Goal: Feedback & Contribution: Submit feedback/report problem

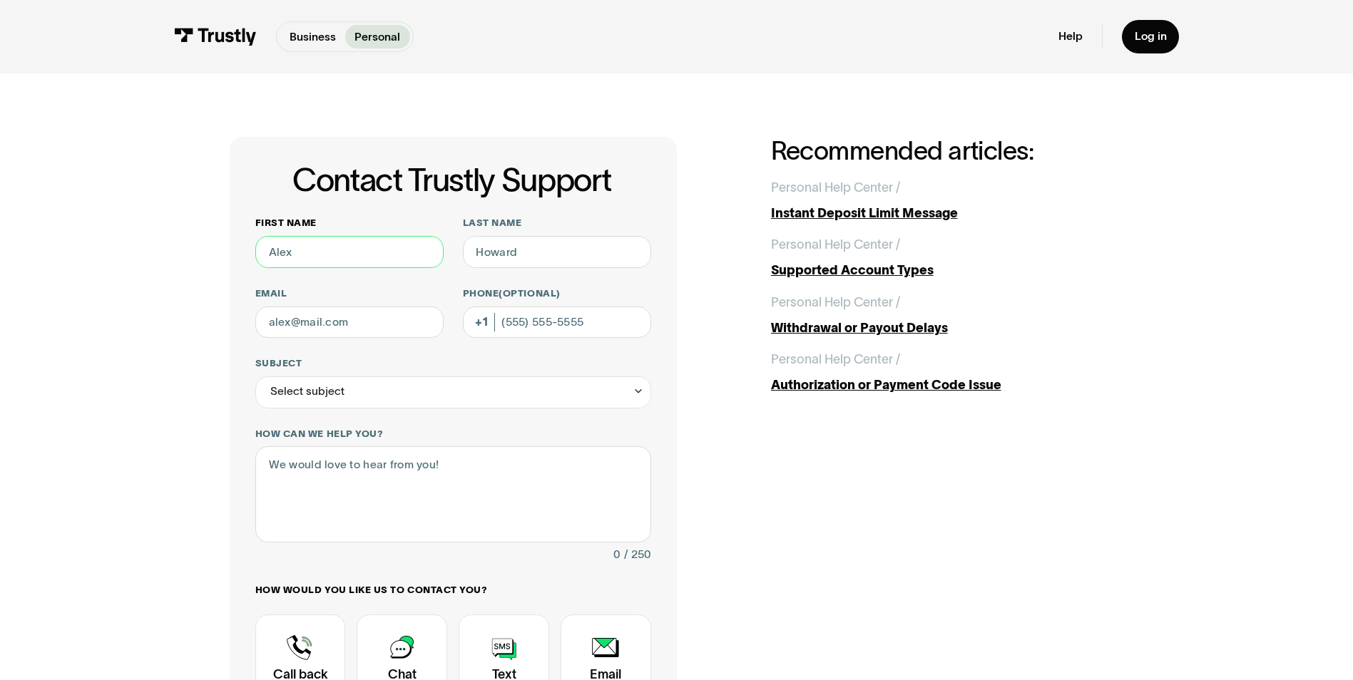
click at [334, 250] on input "First name" at bounding box center [349, 252] width 188 height 32
type input "Scott"
type input "Schnider"
type input "SCOTT.SCHNIDER@PREMIERBANKCARD.COM"
type input "(605) 333-6129"
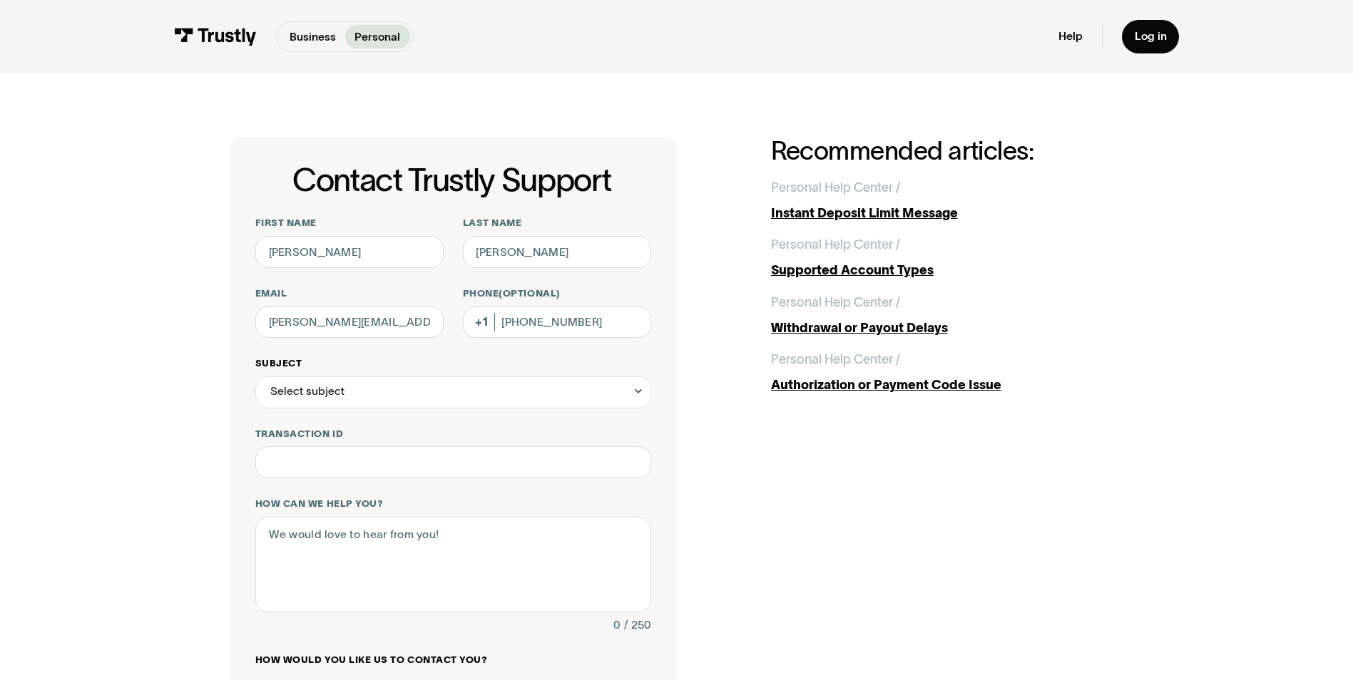
click at [404, 393] on div "Select subject" at bounding box center [453, 393] width 396 height 32
click at [343, 490] on div "Contact Trustly Support" at bounding box center [453, 485] width 383 height 26
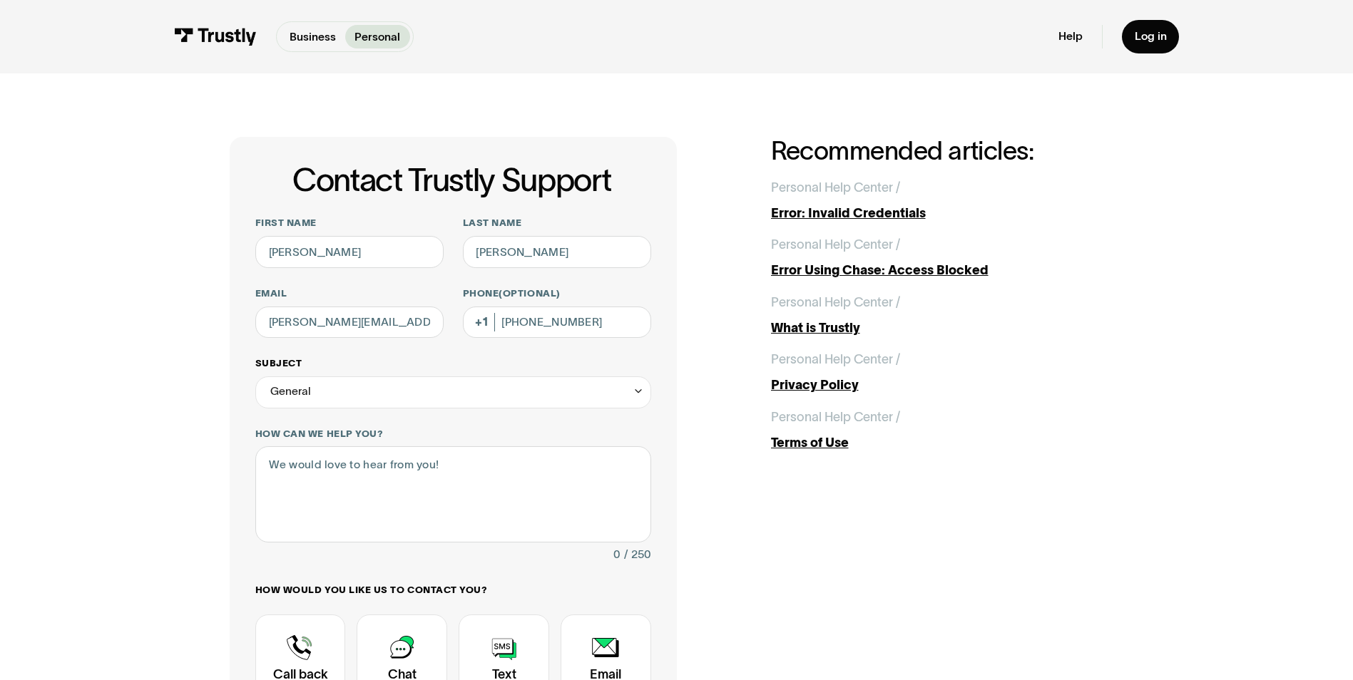
click at [381, 399] on div "General" at bounding box center [453, 393] width 396 height 32
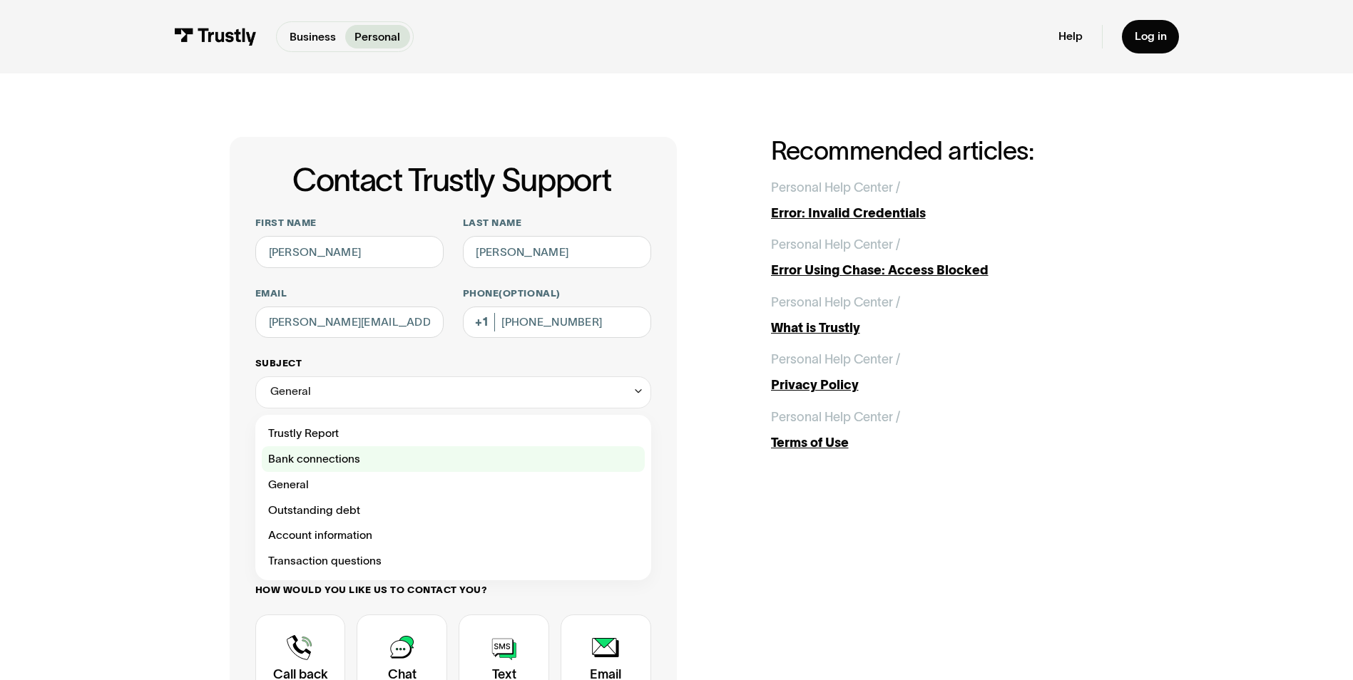
click at [351, 468] on div "Contact Trustly Support" at bounding box center [453, 459] width 383 height 26
type input "**********"
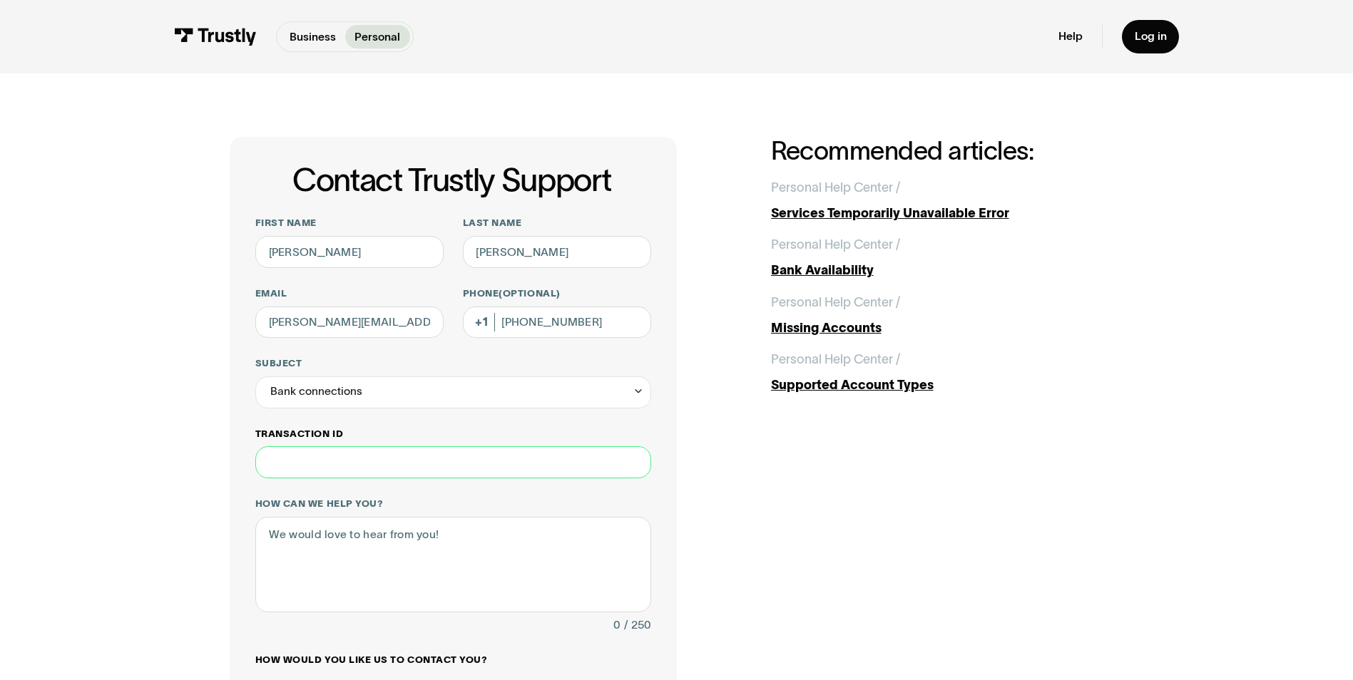
click at [332, 461] on input "Transaction ID" at bounding box center [453, 462] width 396 height 32
type input "**"
click at [311, 545] on textarea "How can we help you?" at bounding box center [453, 565] width 396 height 96
type textarea "T"
click at [344, 553] on textarea "There is no transaction ID as it was never passed to PREMIER from the Light box." at bounding box center [453, 565] width 396 height 96
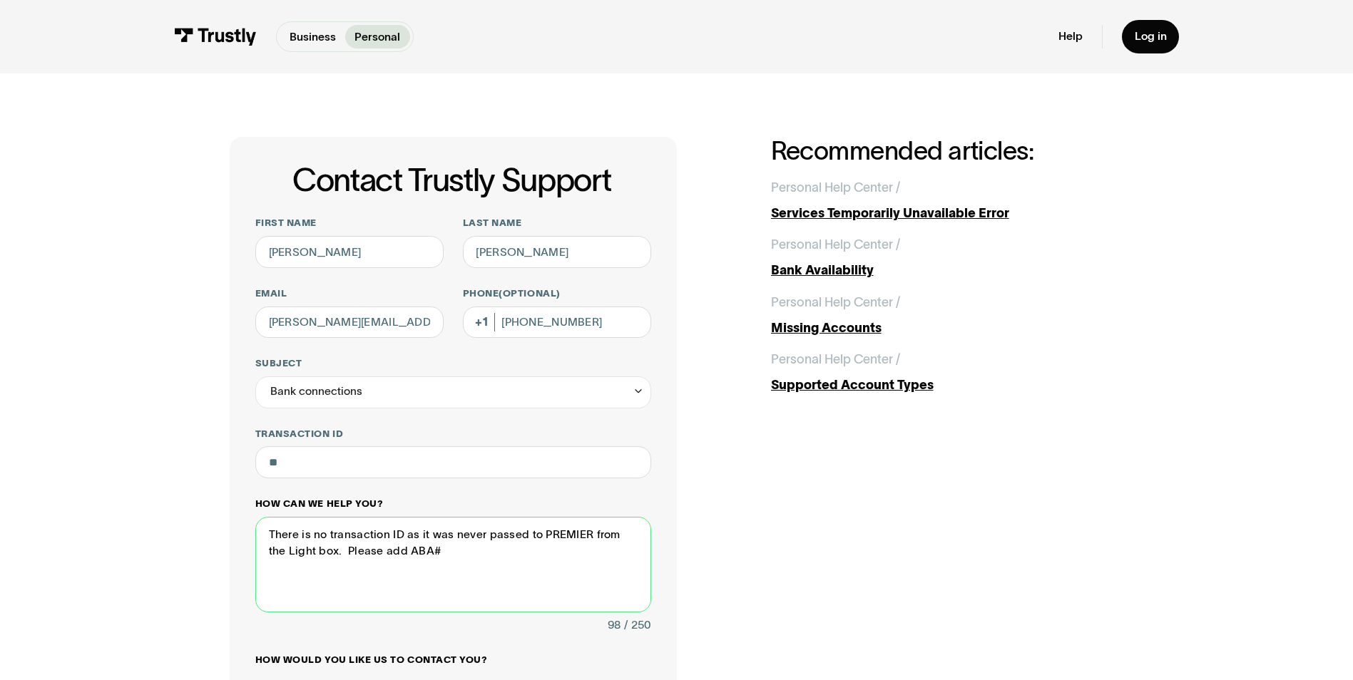
click at [474, 553] on textarea "There is no transaction ID as it was never passed to PREMIER from the Light box…" at bounding box center [453, 565] width 396 height 96
paste textarea "211370707"
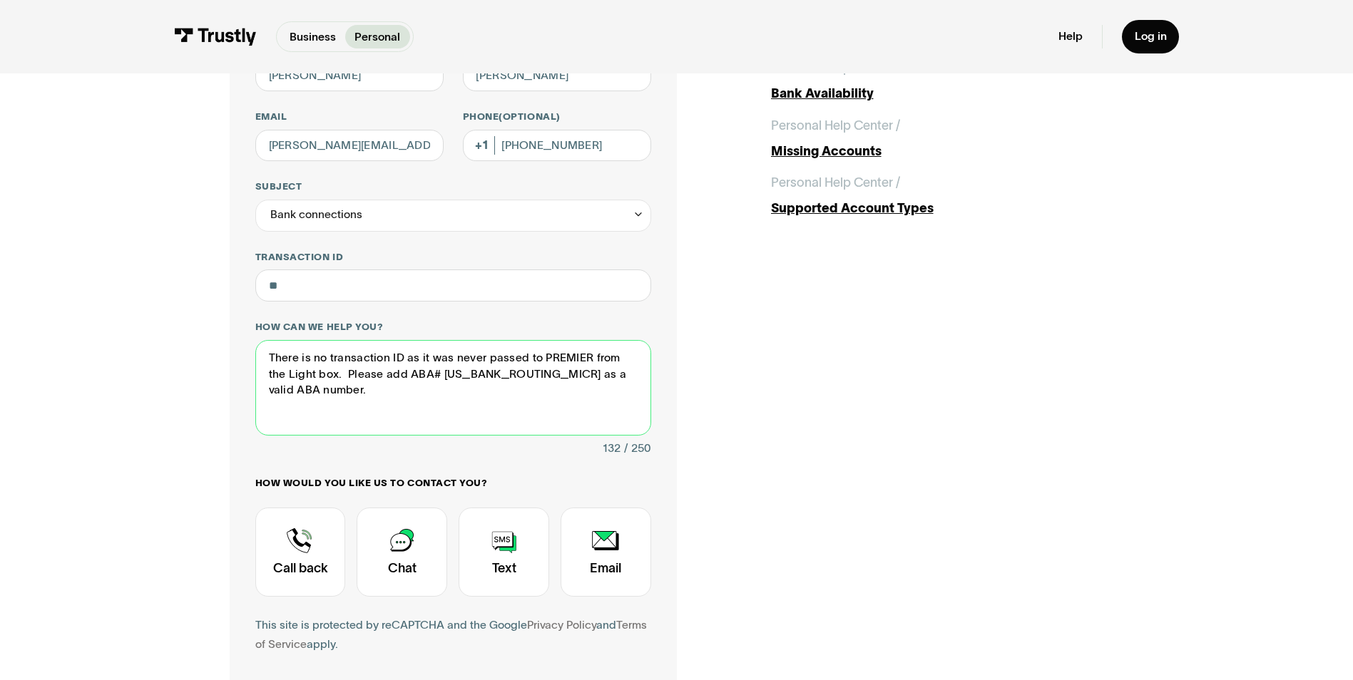
scroll to position [143, 0]
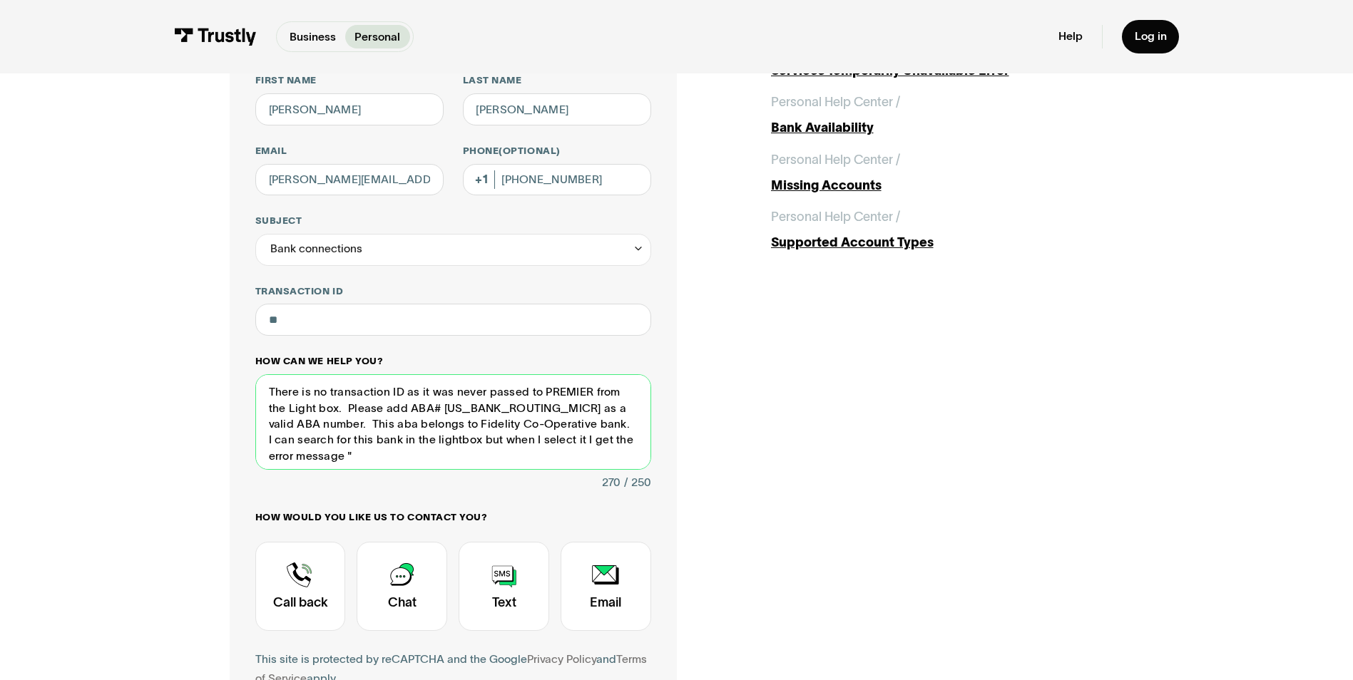
paste textarea "Sorry, we are unable to connec"
type textarea "There is no transaction ID as it was never passed to PREMIER from the Light box…"
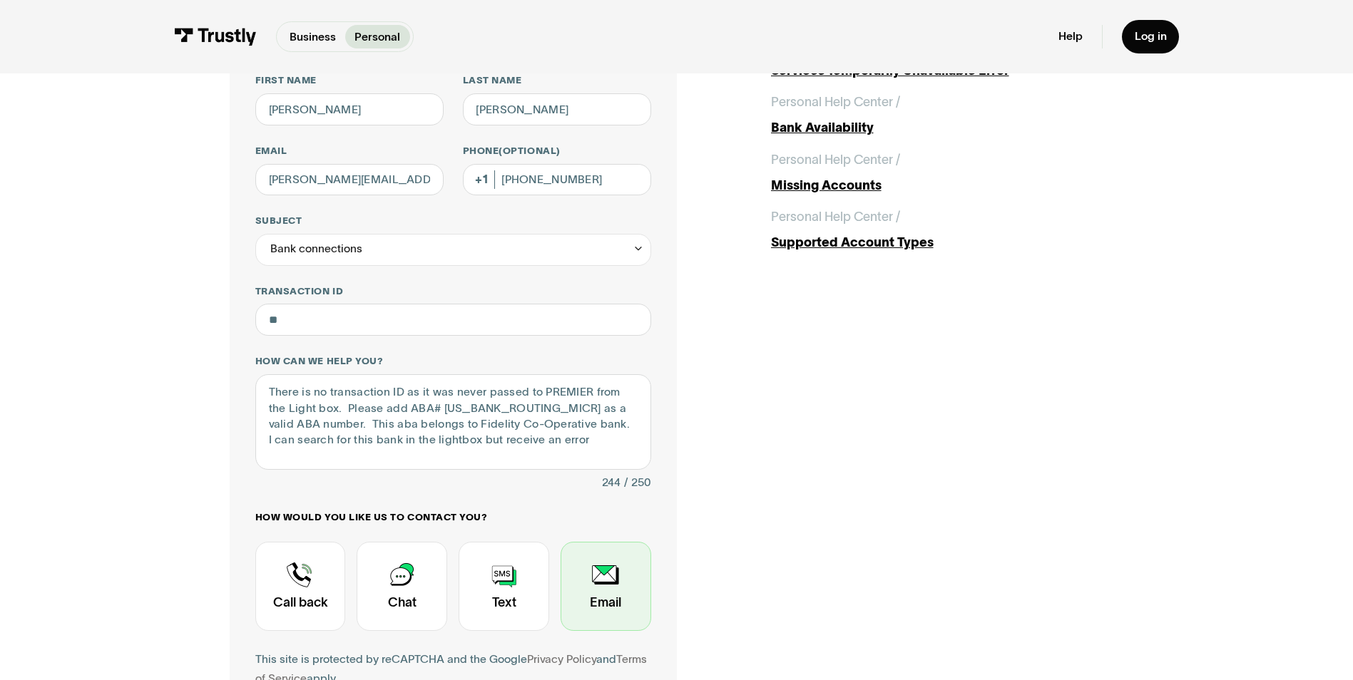
click at [618, 597] on div "Contact Trustly Support" at bounding box center [606, 586] width 91 height 89
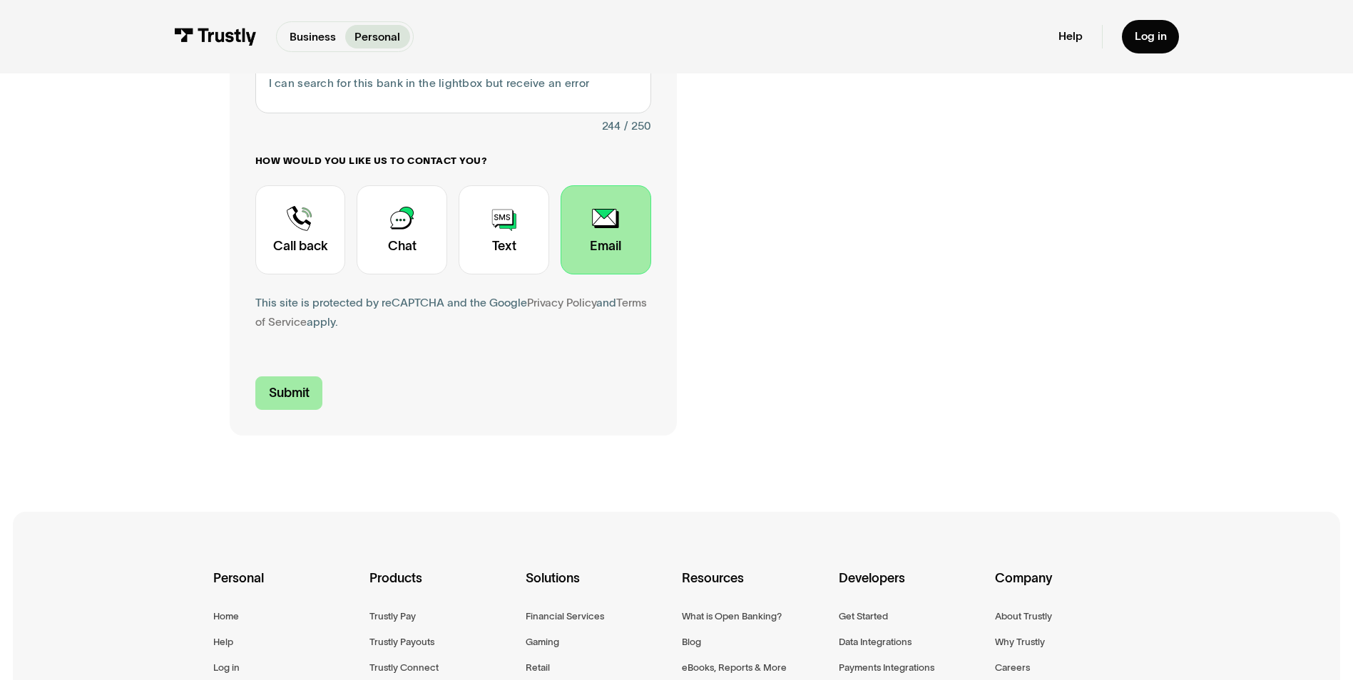
click at [274, 397] on input "Submit" at bounding box center [289, 394] width 68 height 34
type input "+16053336129"
